Goal: Information Seeking & Learning: Learn about a topic

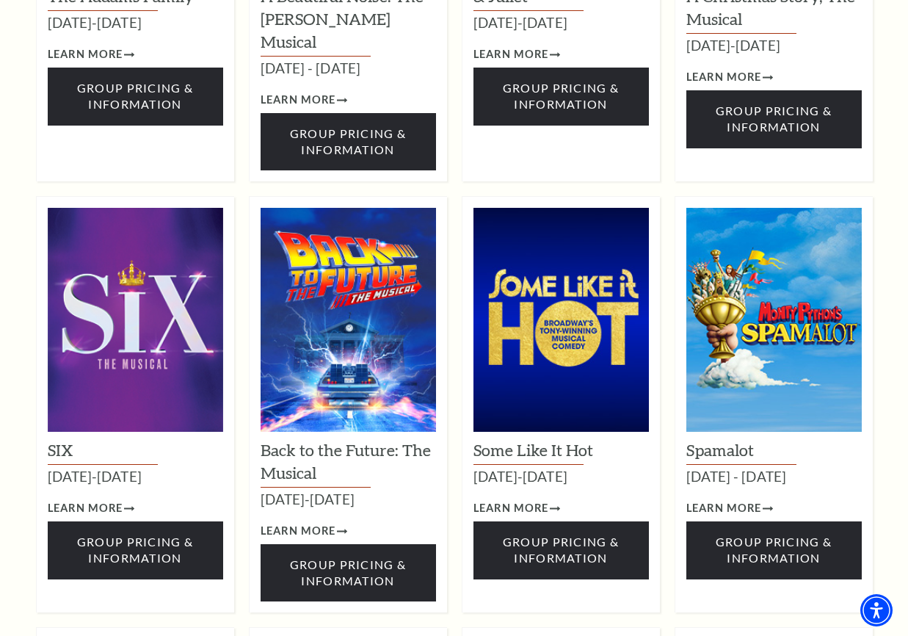
scroll to position [1333, 0]
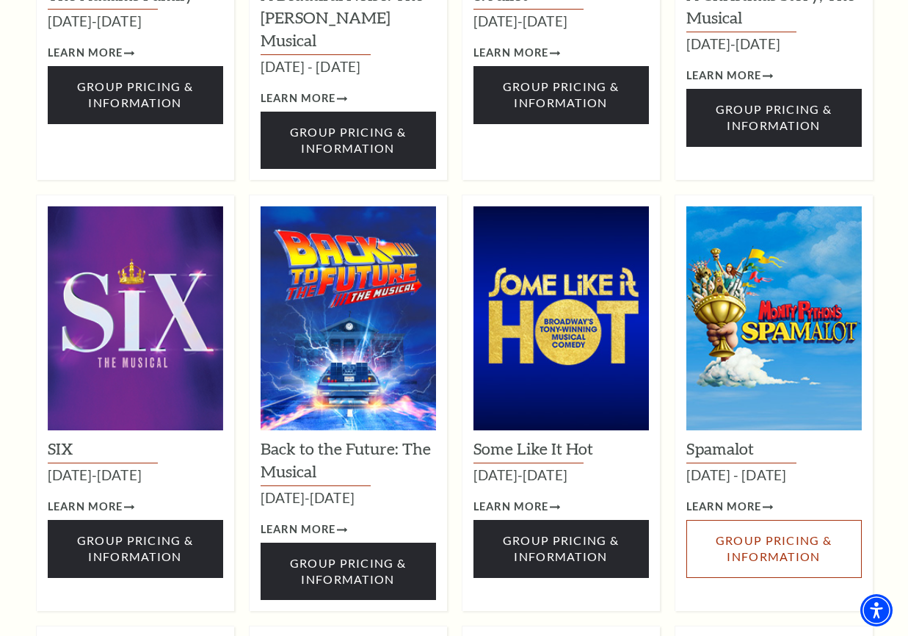
click at [782, 533] on span "Group Pricing & Information" at bounding box center [774, 548] width 116 height 30
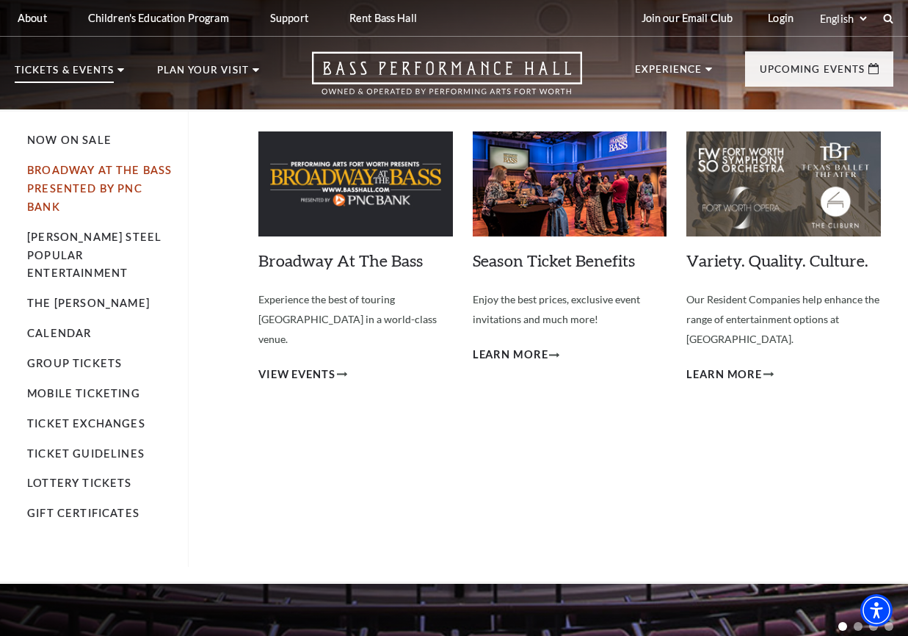
click at [84, 175] on link "Broadway At The Bass presented by PNC Bank" at bounding box center [99, 188] width 145 height 49
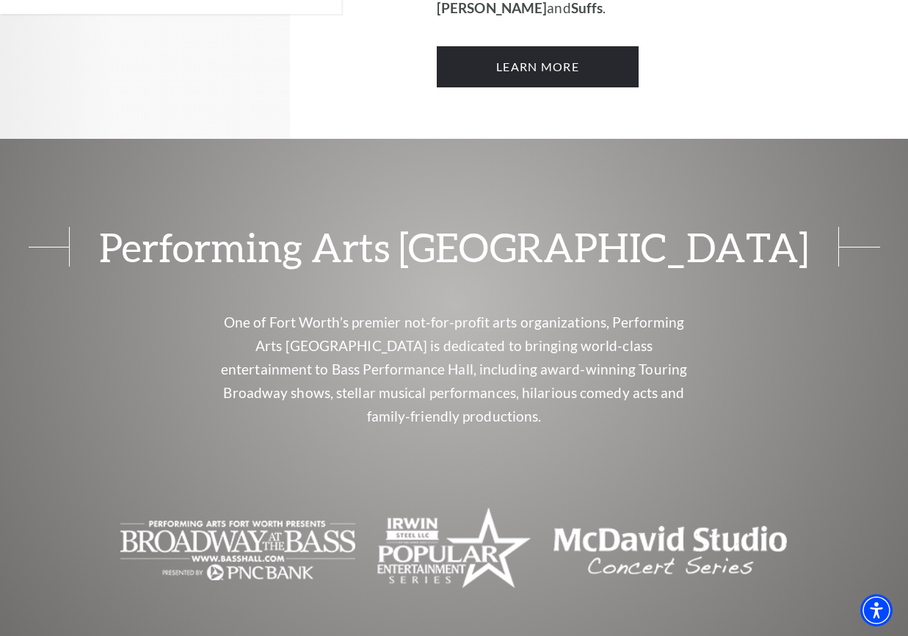
scroll to position [1268, 0]
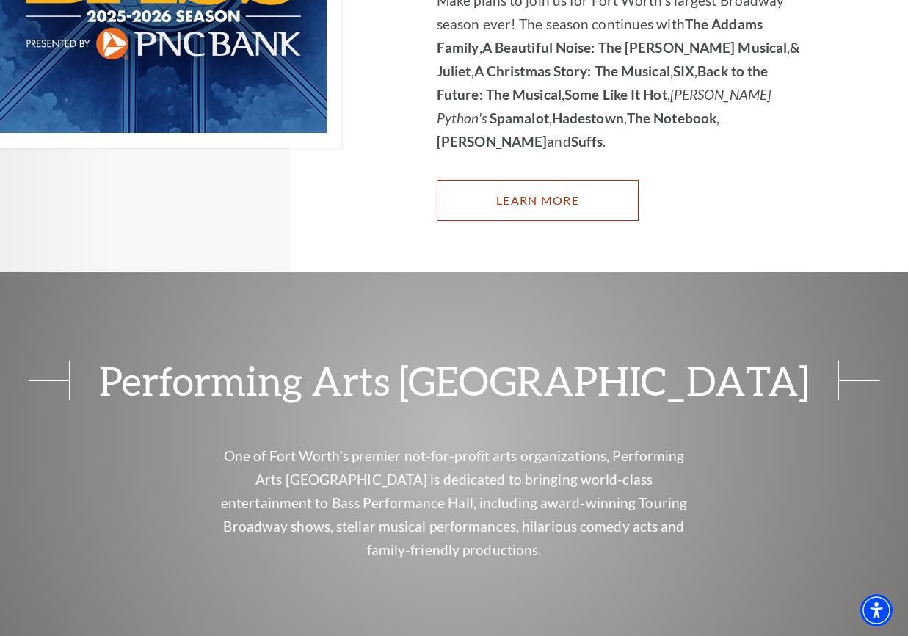
click at [568, 180] on link "Learn More" at bounding box center [538, 200] width 202 height 41
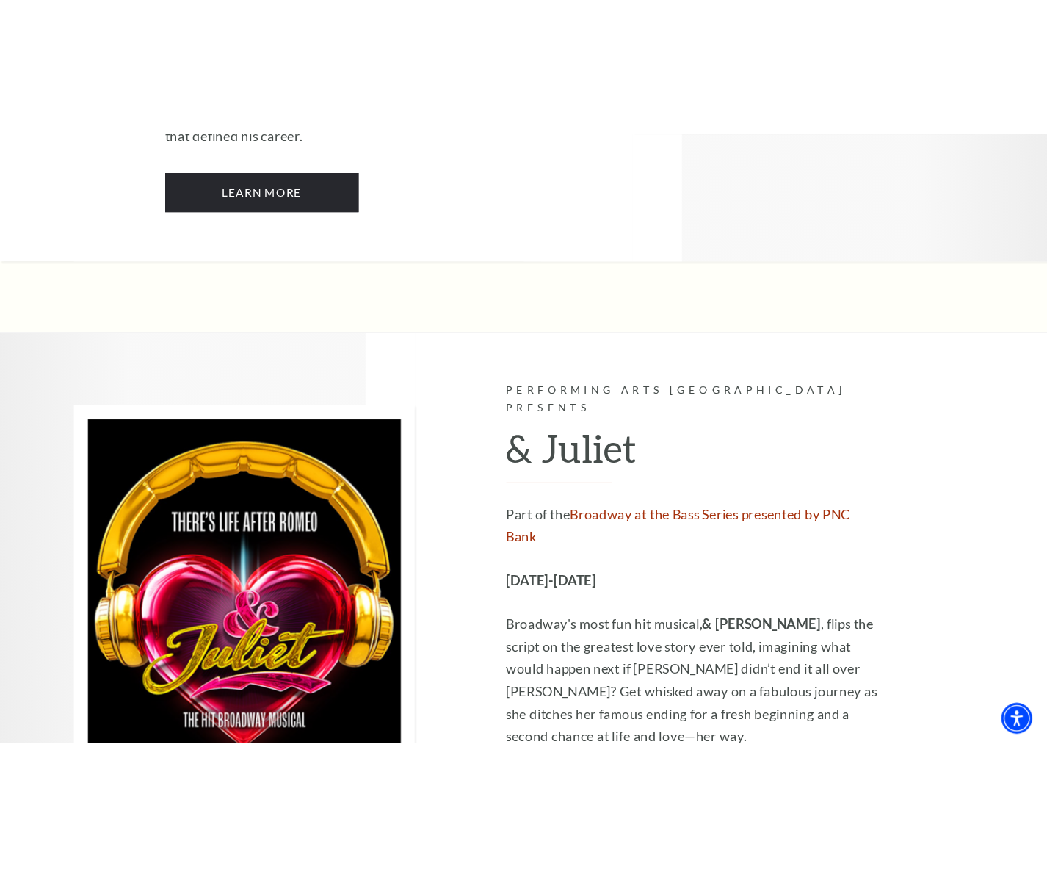
scroll to position [3057, 0]
